Goal: Transaction & Acquisition: Book appointment/travel/reservation

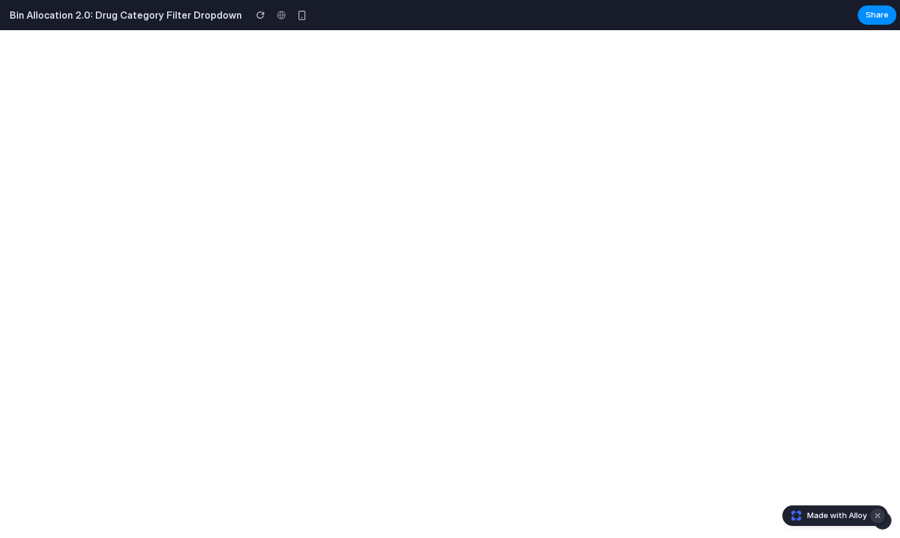
click at [875, 511] on button "Dismiss watermark" at bounding box center [878, 516] width 14 height 14
click at [890, 523] on button "button" at bounding box center [883, 521] width 18 height 18
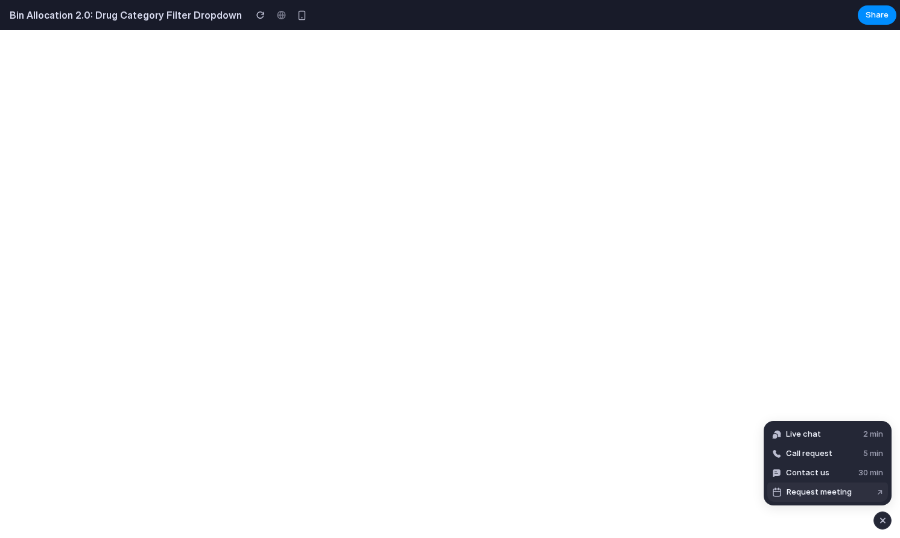
click at [873, 493] on button "Request meeting ↗" at bounding box center [828, 492] width 121 height 19
